Goal: Task Accomplishment & Management: Manage account settings

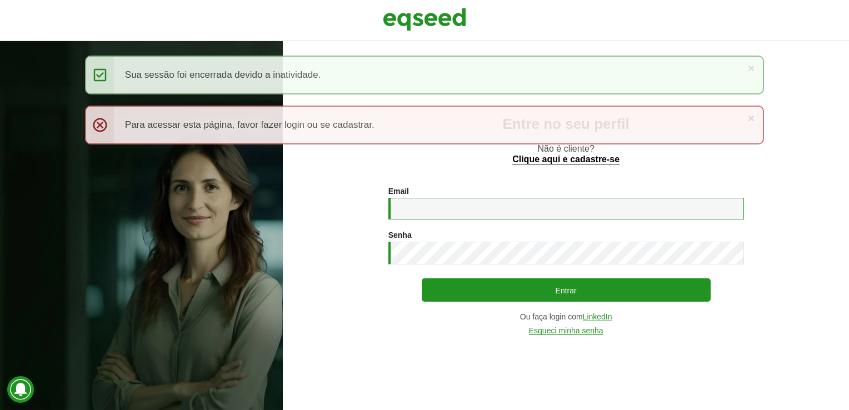
click at [432, 216] on input "Email *" at bounding box center [566, 209] width 356 height 22
type input "**********"
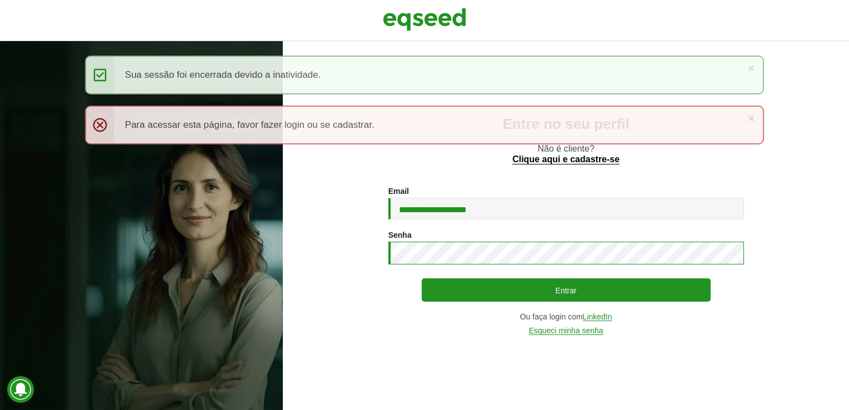
click at [438, 262] on div "**********" at bounding box center [566, 261] width 356 height 148
click at [422, 278] on button "Entrar" at bounding box center [566, 289] width 289 height 23
